Goal: Information Seeking & Learning: Learn about a topic

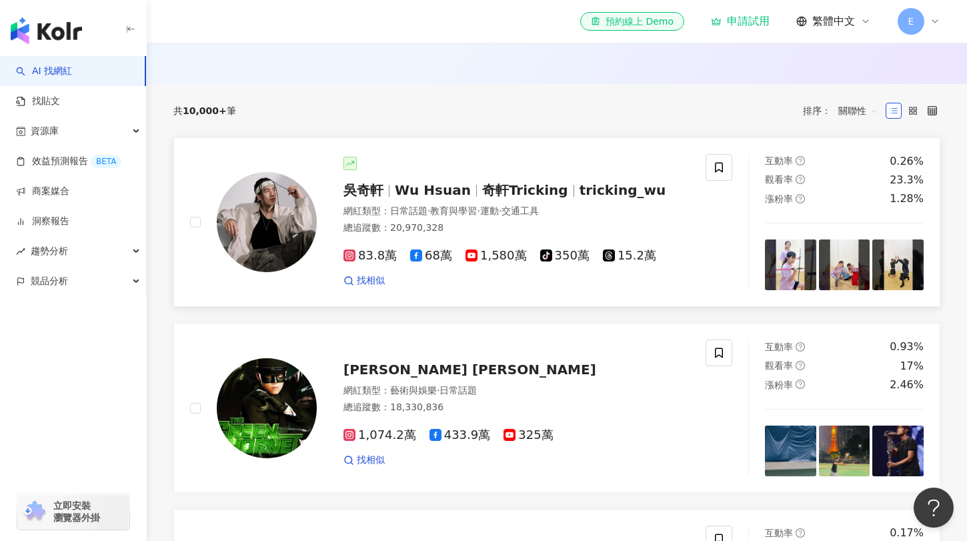
click at [667, 216] on div "網紅類型 ： 日常話題 · 教育與學習 · 運動 · 交通工具" at bounding box center [516, 211] width 346 height 13
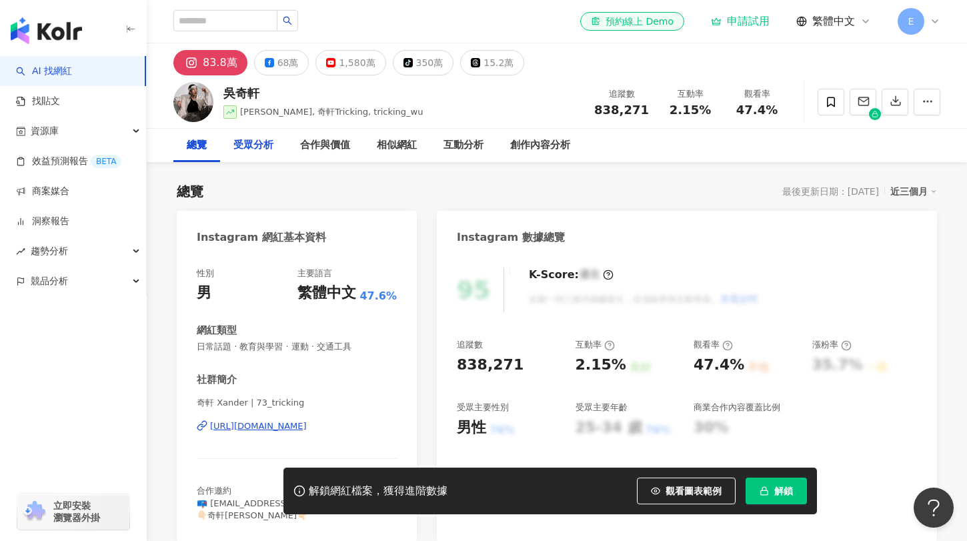
click at [253, 151] on div "受眾分析" at bounding box center [253, 145] width 40 height 16
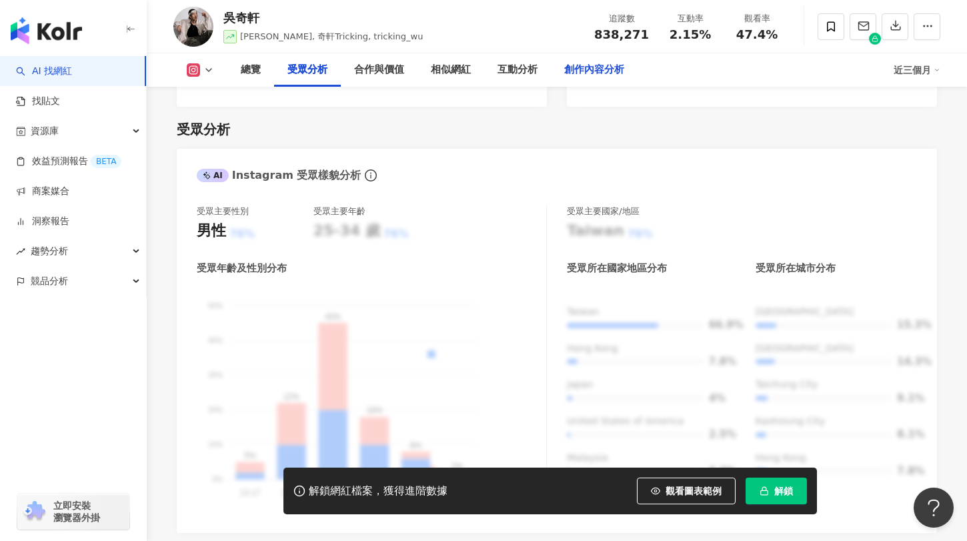
click at [579, 68] on div "創作內容分析" at bounding box center [594, 70] width 60 height 16
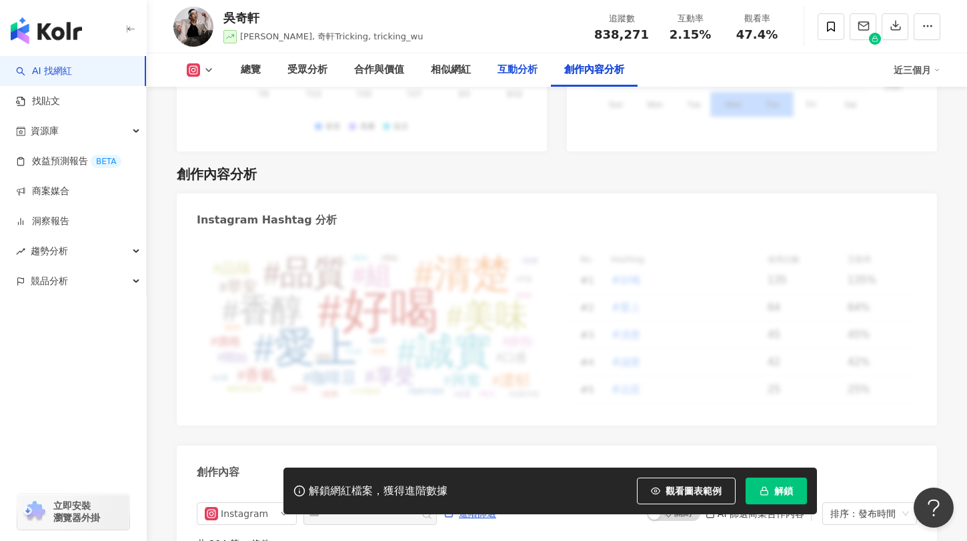
click at [519, 72] on div "互動分析" at bounding box center [517, 70] width 40 height 16
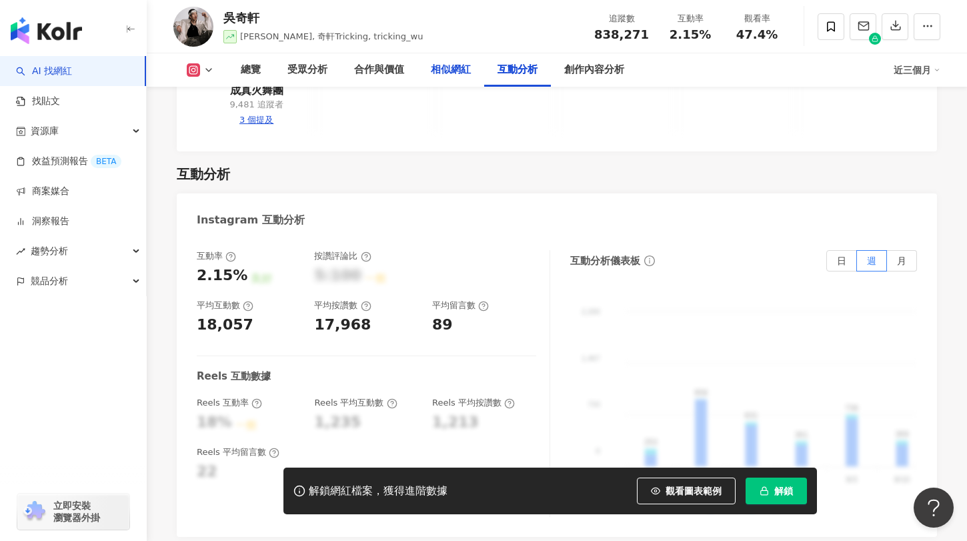
click at [447, 73] on div "相似網紅" at bounding box center [451, 70] width 40 height 16
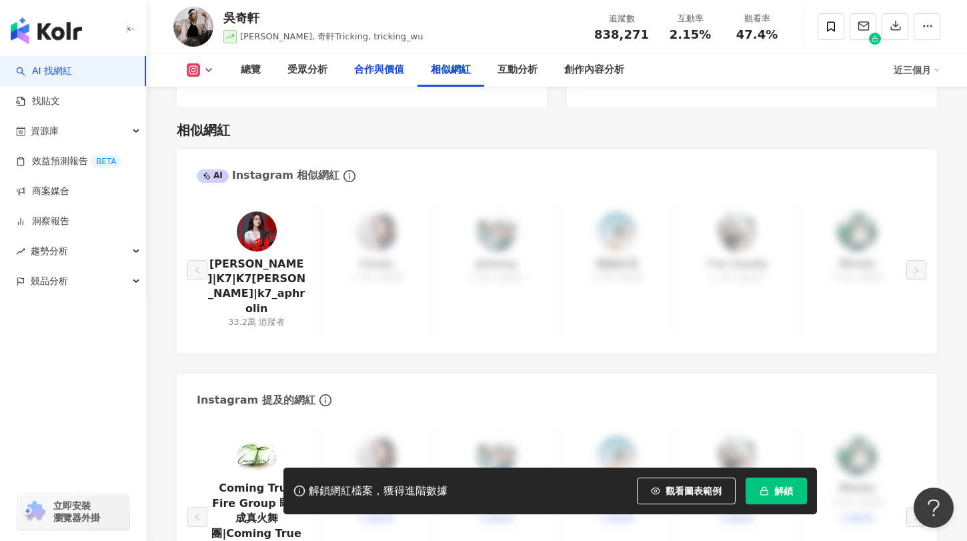
click at [388, 71] on div "合作與價值" at bounding box center [379, 70] width 50 height 16
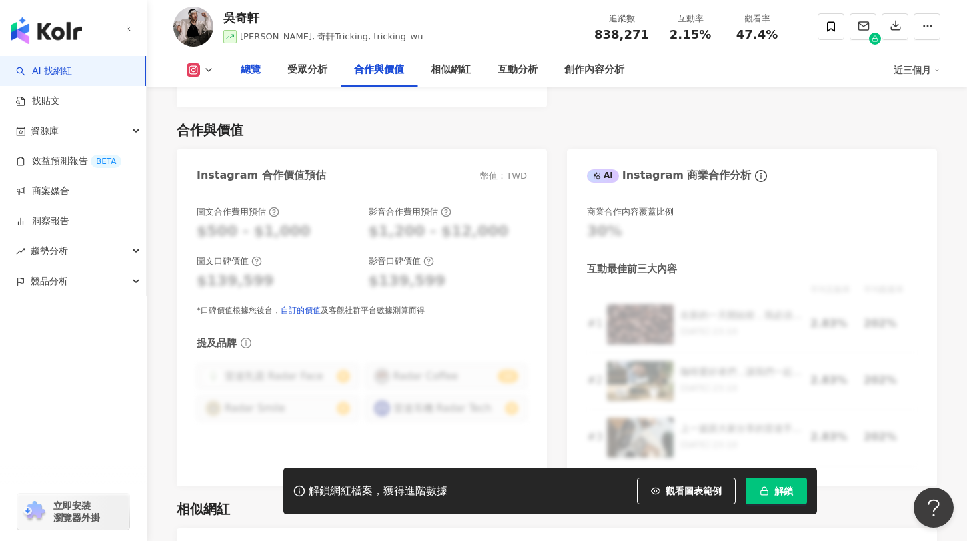
click at [247, 68] on div "總覽" at bounding box center [251, 70] width 20 height 16
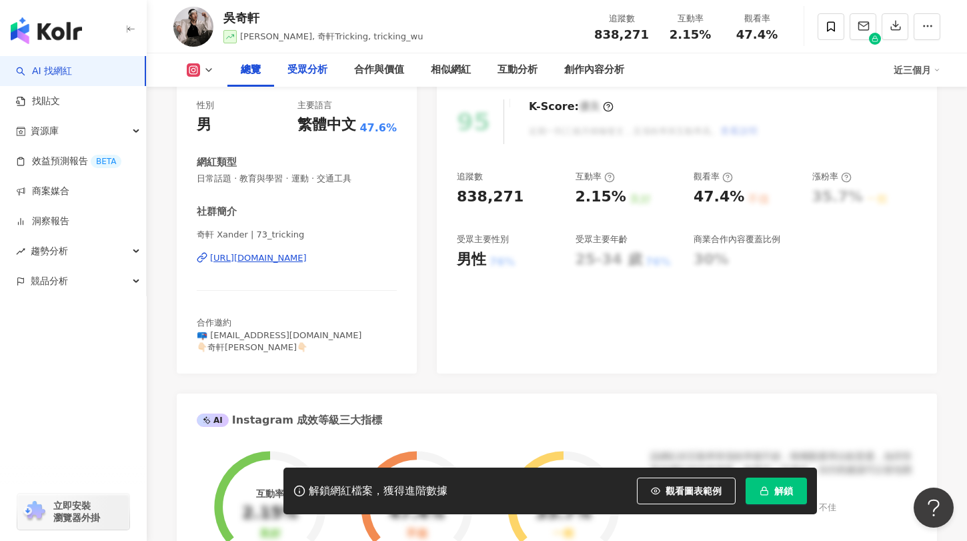
click at [300, 72] on div "受眾分析" at bounding box center [307, 70] width 40 height 16
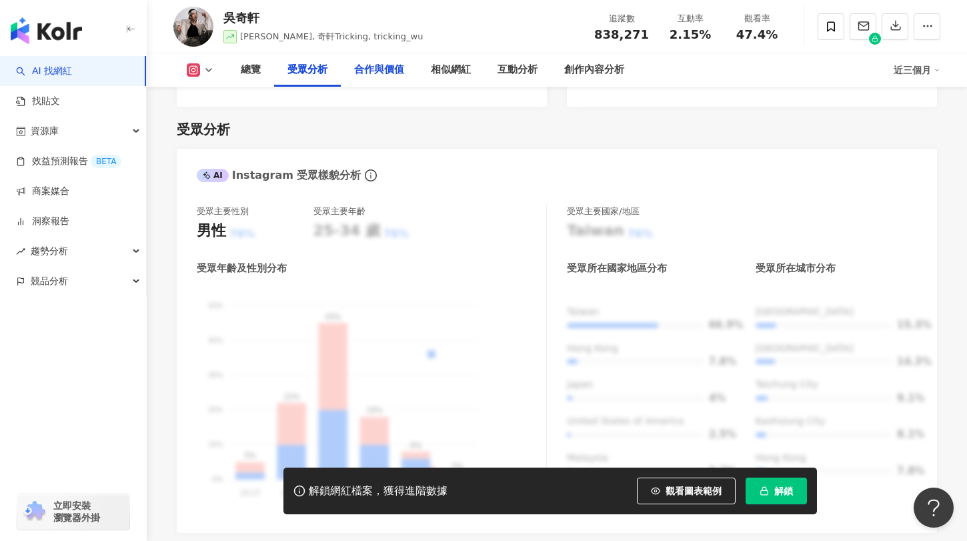
click at [385, 71] on div "合作與價值" at bounding box center [379, 70] width 50 height 16
